Goal: Complete application form

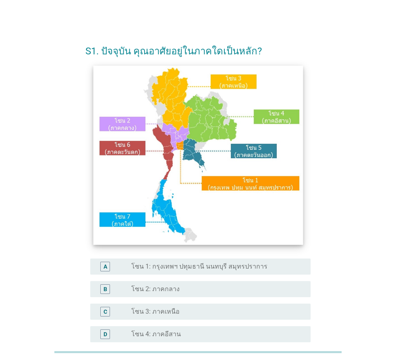
click at [200, 107] on img at bounding box center [197, 155] width 209 height 179
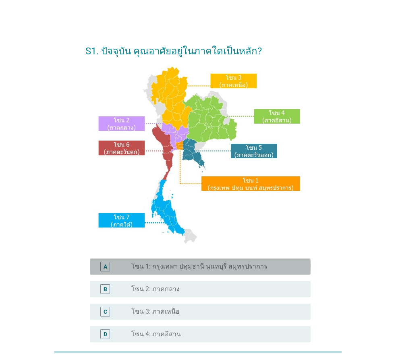
click at [230, 263] on label "โซน 1: กรุงเทพฯ ปทุมธานี นนทบุรี สมุทรปราการ" at bounding box center [199, 266] width 136 height 8
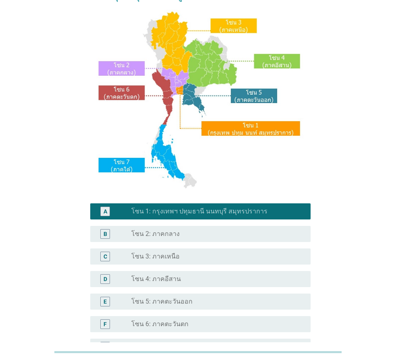
scroll to position [151, 0]
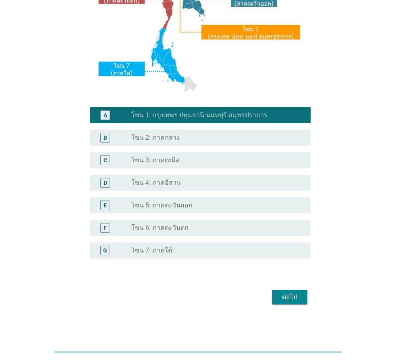
click at [294, 299] on div "ต่อไป" at bounding box center [289, 297] width 23 height 10
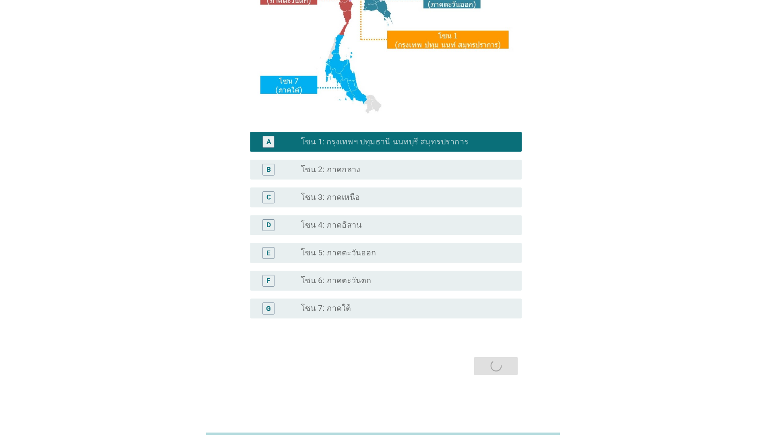
scroll to position [0, 0]
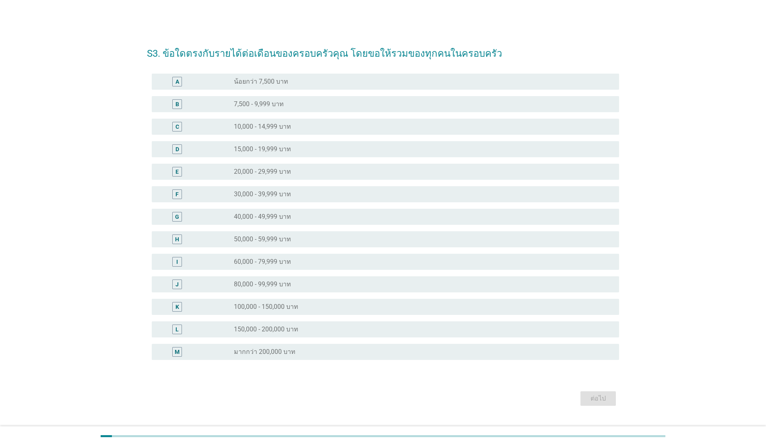
click at [305, 285] on div "radio_button_unchecked 80,000 - 99,999 บาท" at bounding box center [420, 284] width 372 height 8
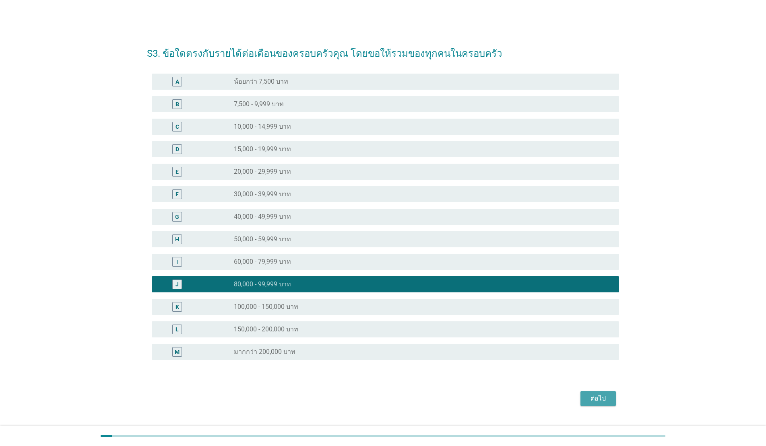
click at [395, 361] on div "ต่อไป" at bounding box center [598, 399] width 23 height 10
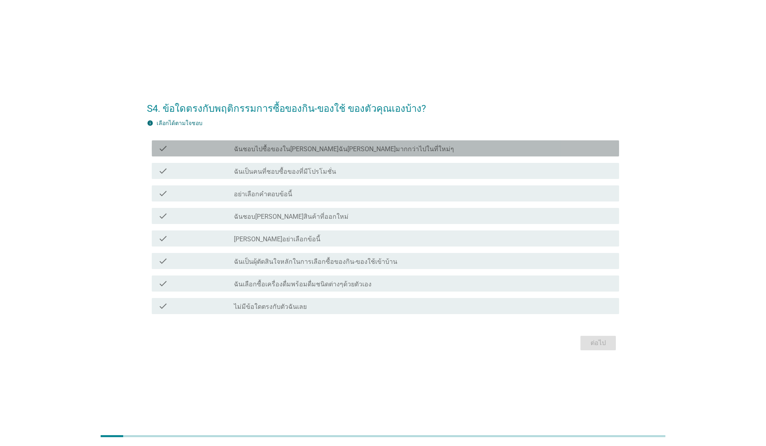
click at [341, 151] on label "ฉันชอบไปซื้อของใน[PERSON_NAME]ฉัน[PERSON_NAME]มากกว่าไปในที่ใหม่ๆ" at bounding box center [344, 149] width 220 height 8
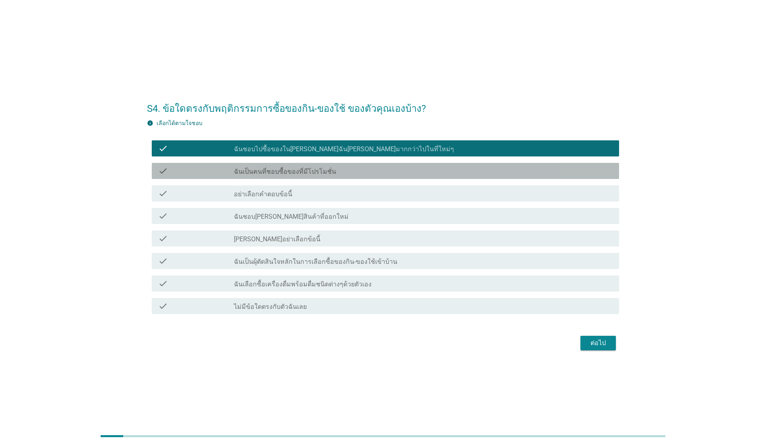
click at [344, 167] on div "check_box_outline_blank ฉันเป็นคนที่ชอบซื้อของที่มีโปรโมชั่น" at bounding box center [423, 171] width 379 height 10
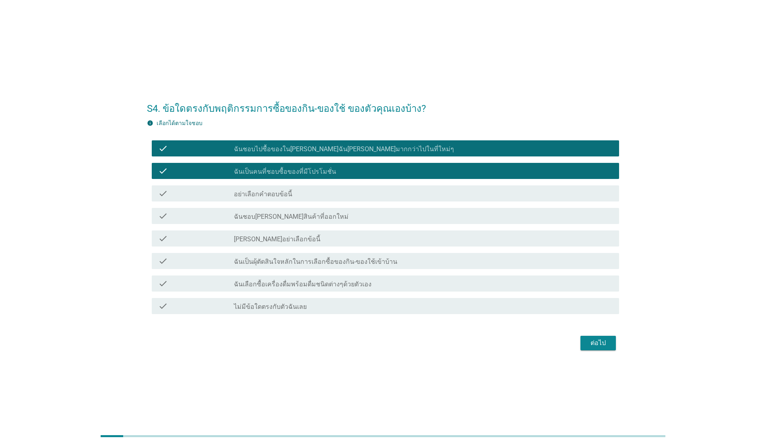
click at [340, 216] on div "check_box_outline_blank ฉันชอบ[PERSON_NAME]สินค้าที่ออกใหม่" at bounding box center [423, 216] width 379 height 10
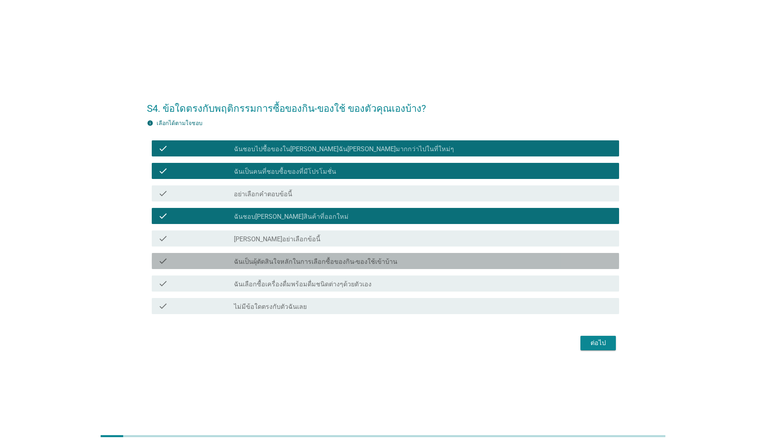
click at [343, 260] on label "ฉันเป็นผุ้ตัดสินใจหลักในการเลือกซื้อของกิน-ของใช้เข้าบ้าน" at bounding box center [315, 262] width 163 height 8
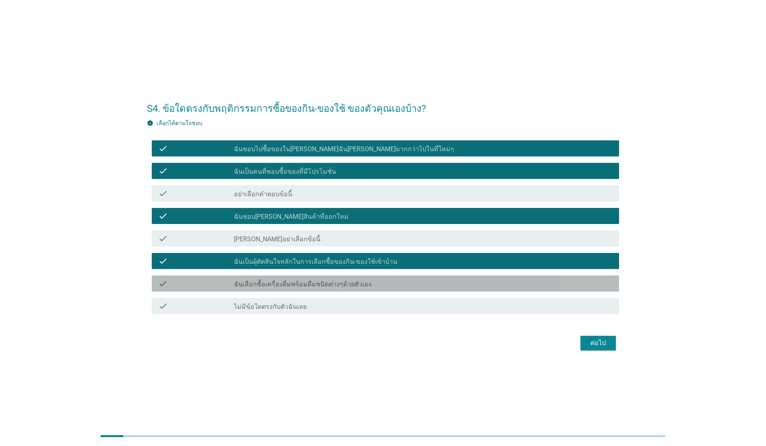
drag, startPoint x: 348, startPoint y: 281, endPoint x: 420, endPoint y: 321, distance: 81.8
click at [348, 282] on label "ฉันเลือกซื้อเครื่องดื่มพร้อมดื่มชนิดต่างๆด้วยตัวเอง" at bounding box center [303, 284] width 138 height 8
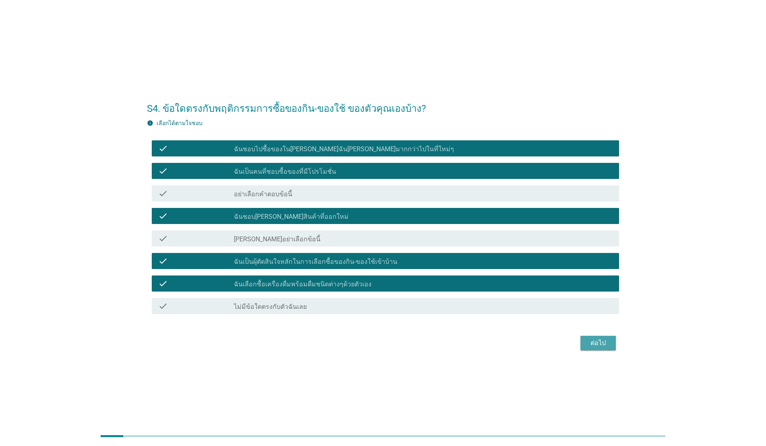
click at [395, 345] on div "ต่อไป" at bounding box center [598, 343] width 23 height 10
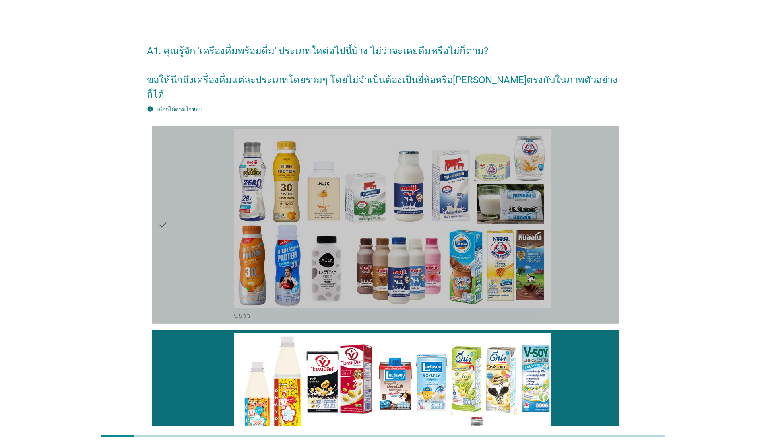
click at [395, 228] on div "check check_box_outline_blank [PERSON_NAME]" at bounding box center [385, 225] width 467 height 198
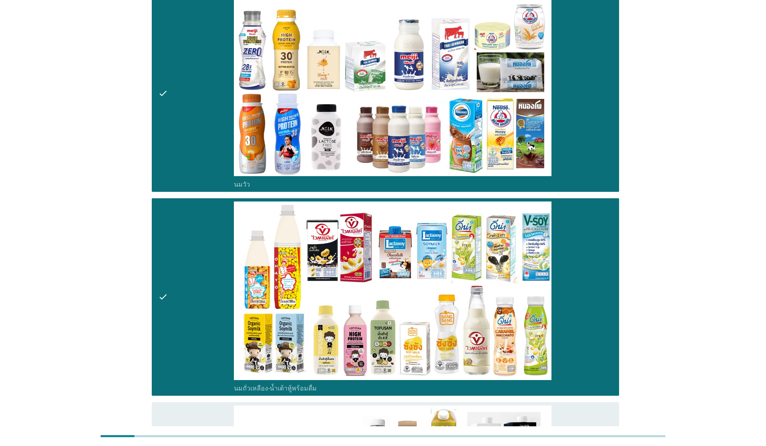
scroll to position [347, 0]
